Goal: Use online tool/utility: Utilize a website feature to perform a specific function

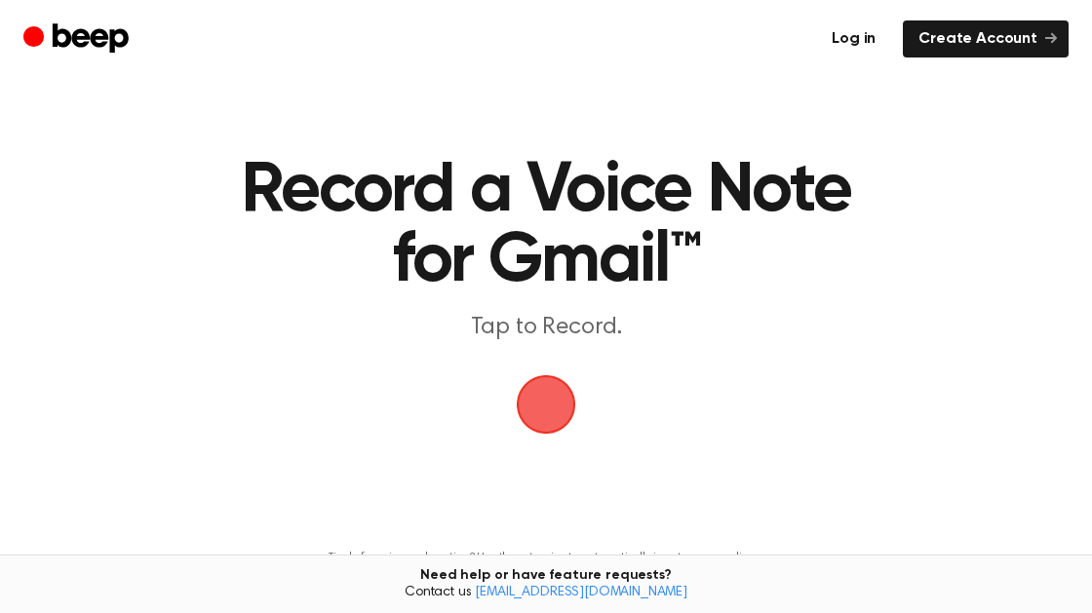
click at [866, 44] on link "Log in" at bounding box center [853, 38] width 75 height 37
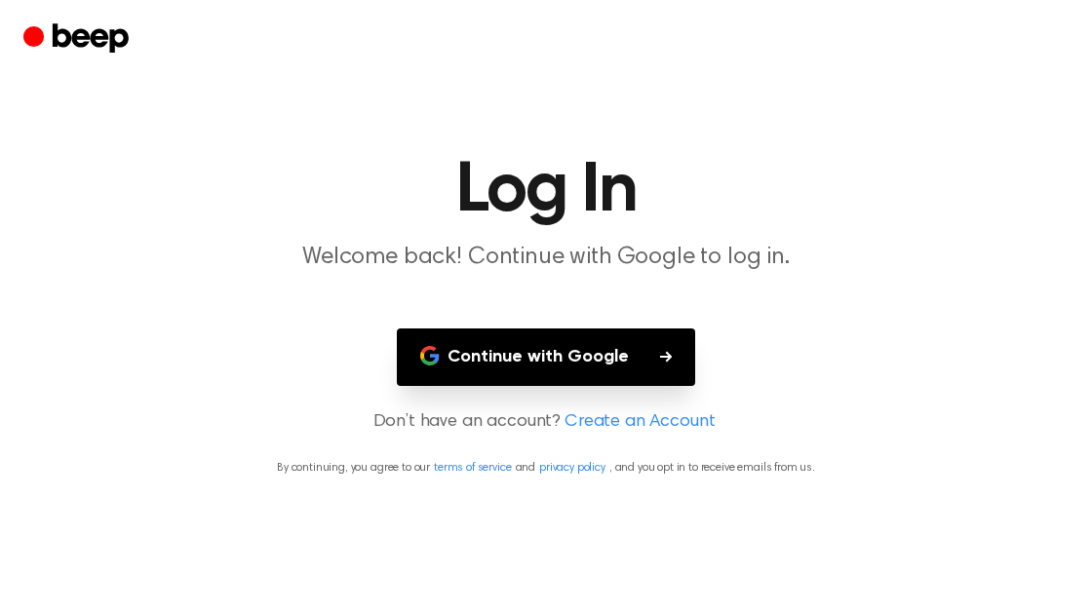
click at [596, 369] on button "Continue with Google" at bounding box center [546, 358] width 298 height 58
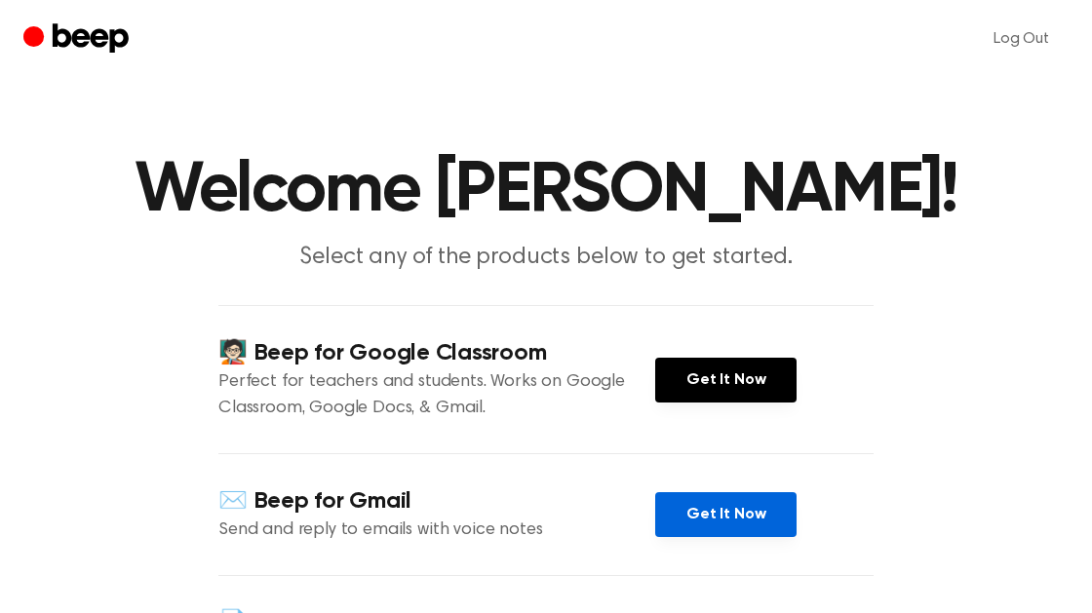
click at [764, 529] on link "Get It Now" at bounding box center [725, 514] width 141 height 45
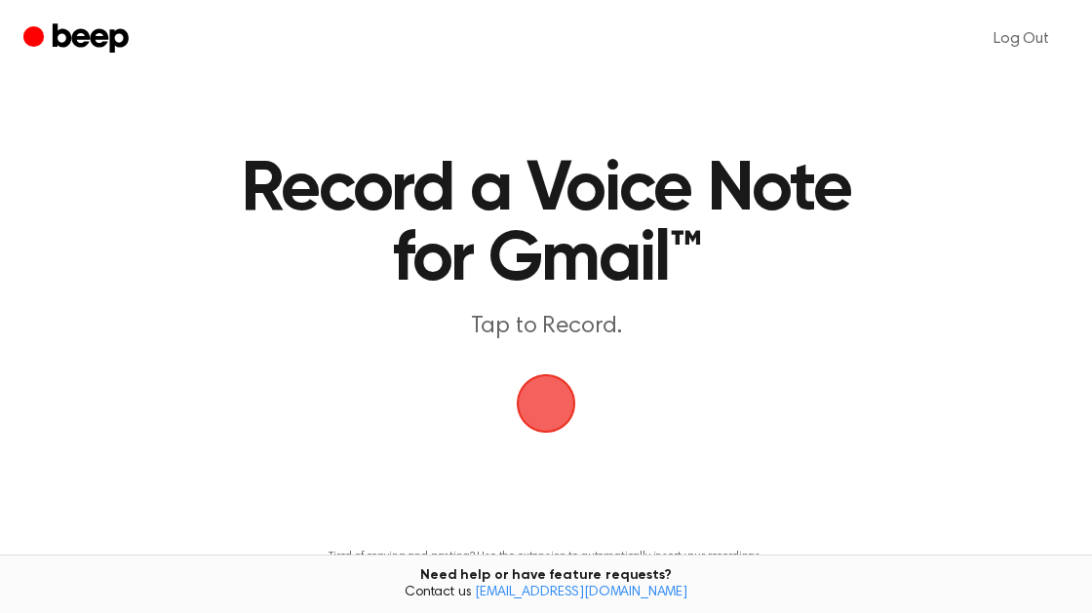
click at [529, 408] on span "button" at bounding box center [546, 404] width 72 height 72
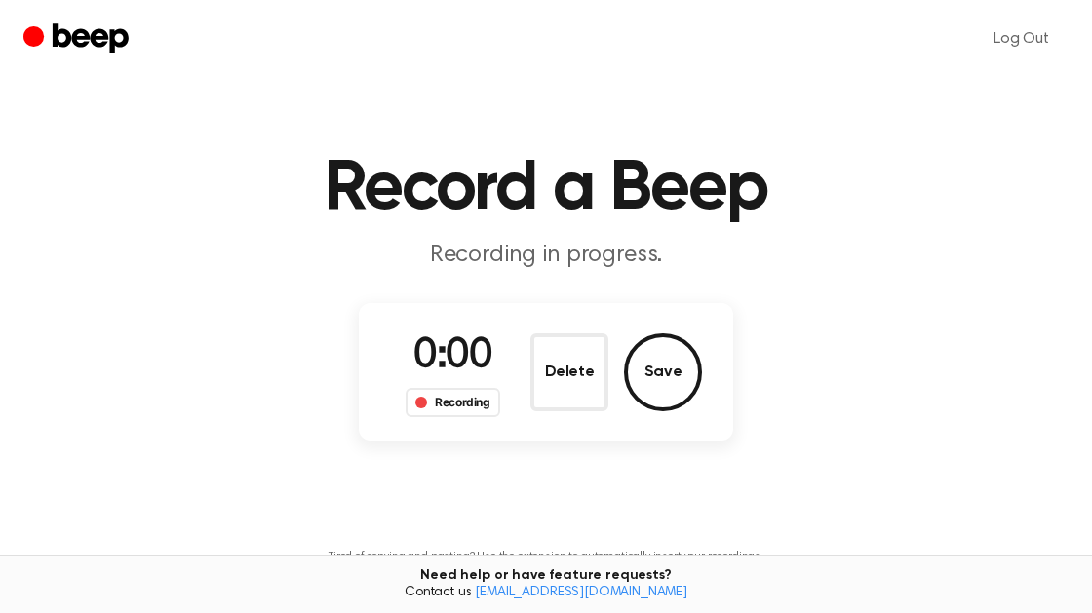
scroll to position [3, 0]
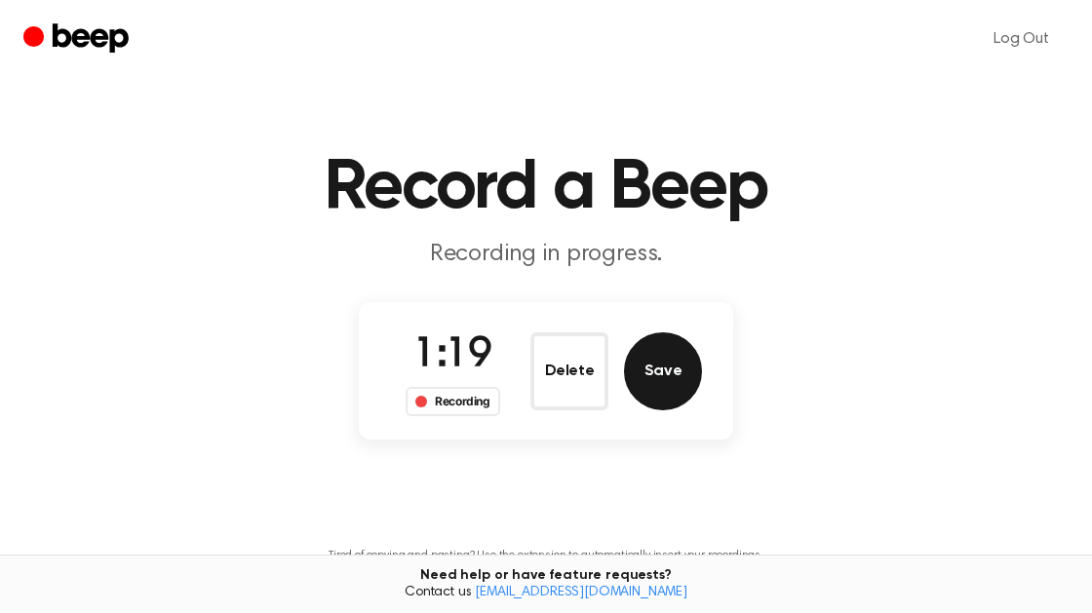
click at [674, 351] on button "Save" at bounding box center [663, 372] width 78 height 78
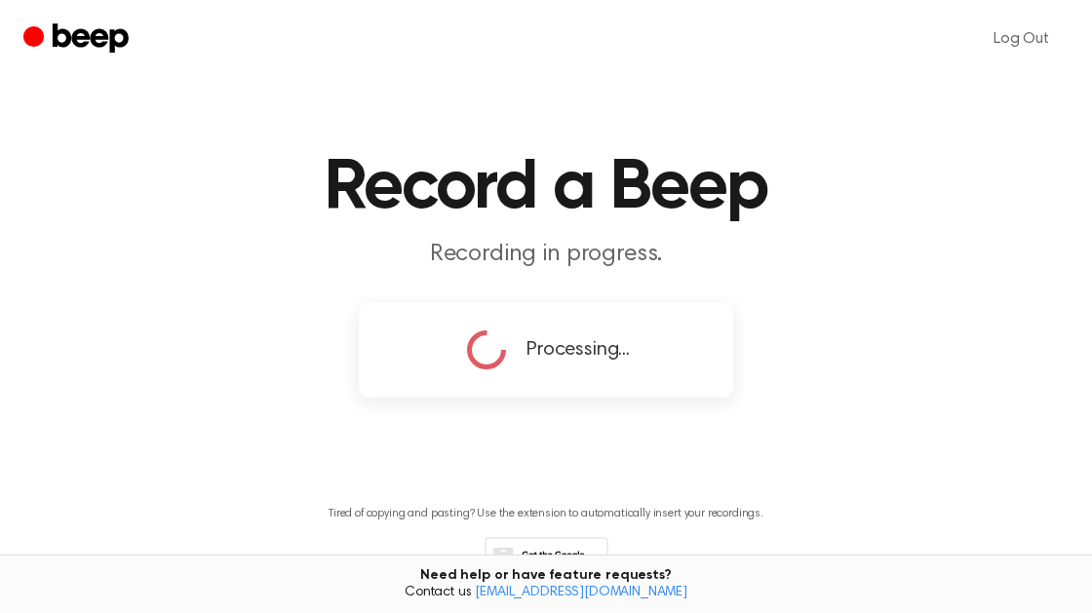
scroll to position [0, 0]
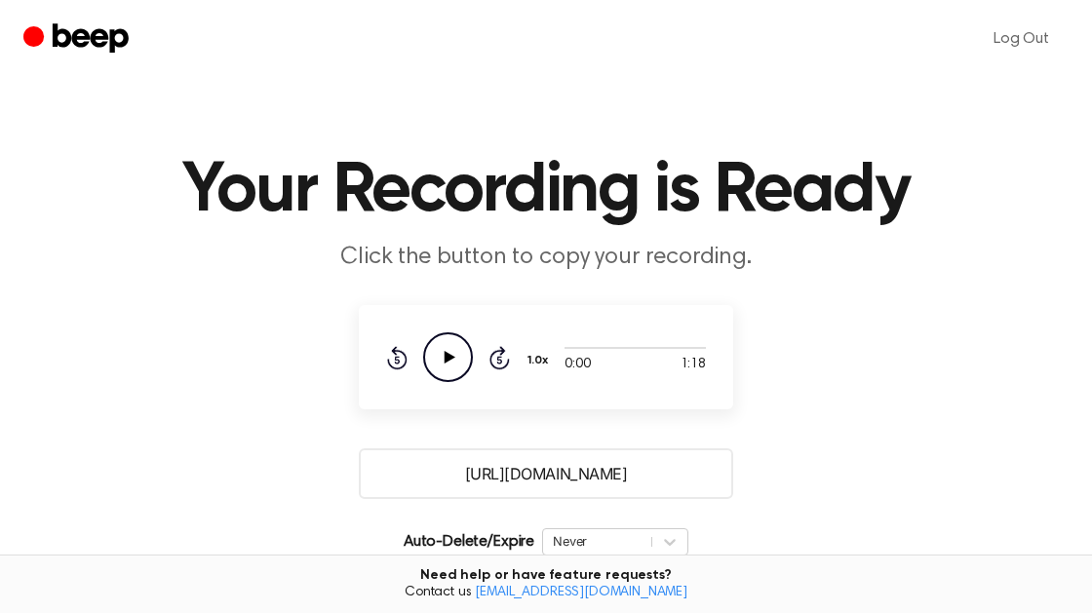
click at [672, 481] on input "[URL][DOMAIN_NAME]" at bounding box center [546, 474] width 374 height 51
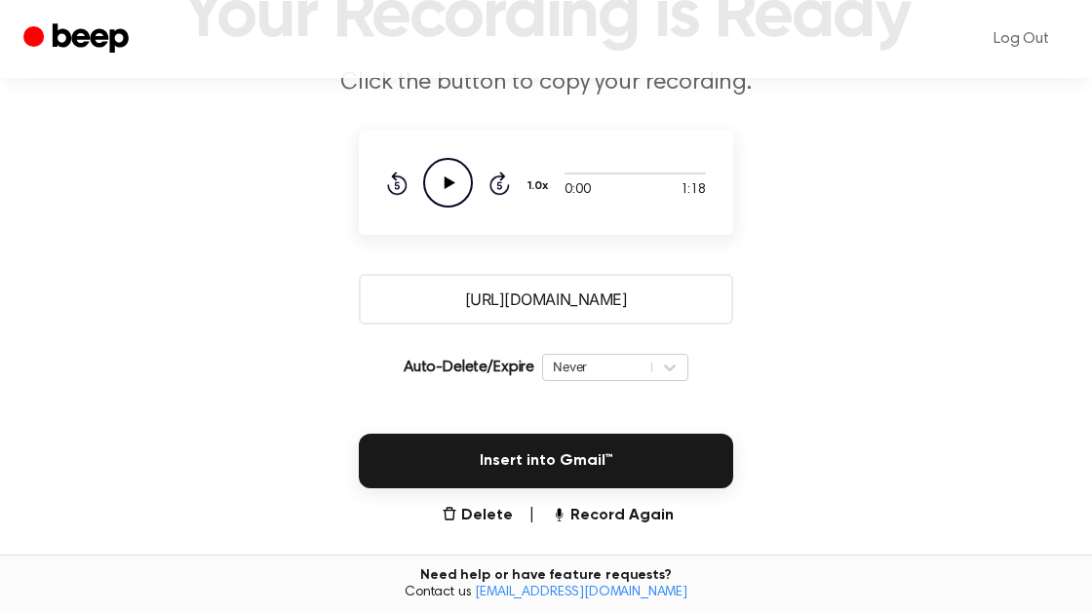
scroll to position [174, 0]
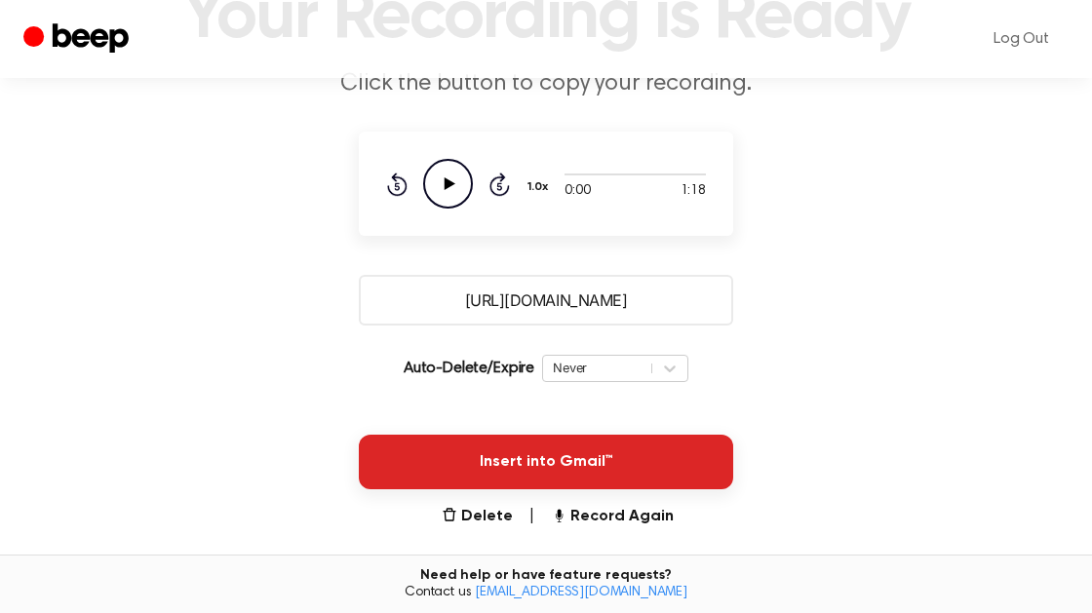
click at [676, 477] on button "Insert into Gmail™" at bounding box center [546, 462] width 374 height 55
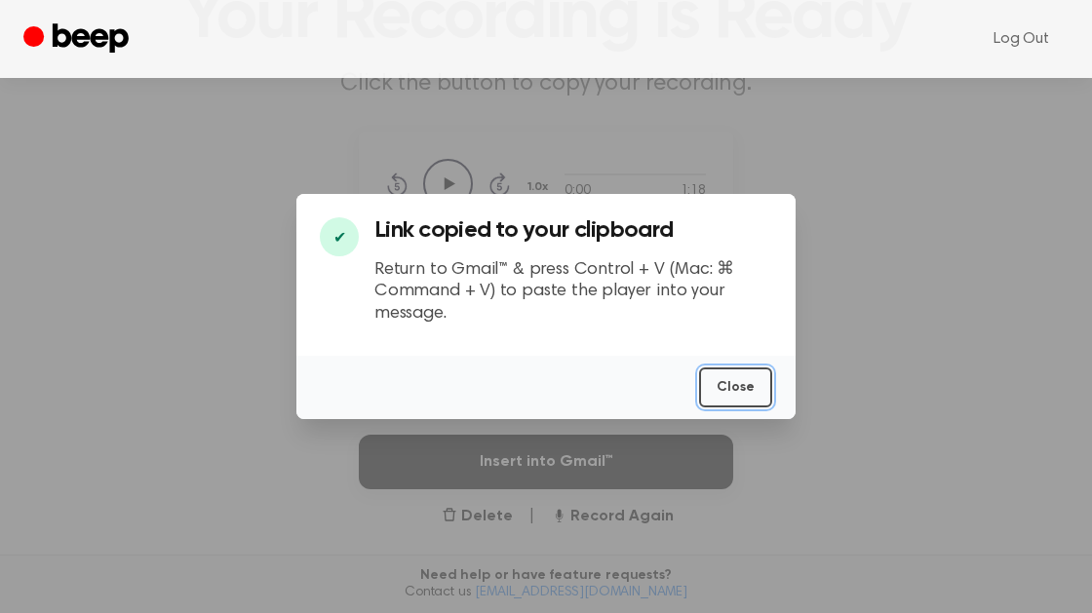
drag, startPoint x: 723, startPoint y: 374, endPoint x: 1072, endPoint y: 531, distance: 382.8
click at [725, 374] on button "Close" at bounding box center [735, 388] width 73 height 40
